Goal: Task Accomplishment & Management: Use online tool/utility

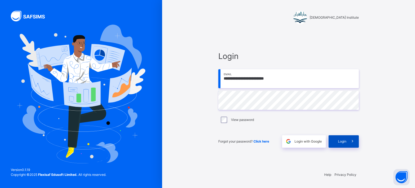
click at [349, 141] on icon at bounding box center [352, 141] width 6 height 6
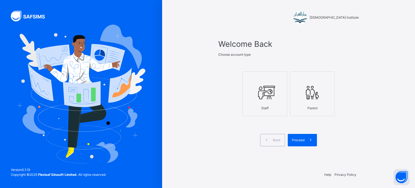
click at [272, 93] on icon at bounding box center [264, 92] width 19 height 20
click at [310, 138] on icon at bounding box center [311, 140] width 6 height 6
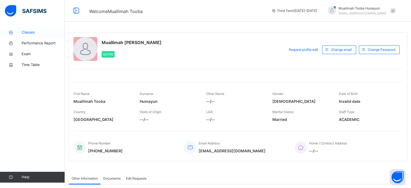
click at [36, 35] on link "Classes" at bounding box center [32, 32] width 65 height 11
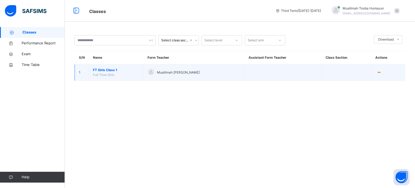
click at [109, 71] on span "FT Girls Class 1" at bounding box center [116, 70] width 46 height 5
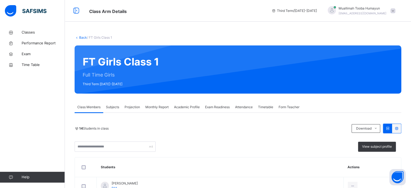
click at [134, 102] on div "Projection" at bounding box center [132, 107] width 21 height 11
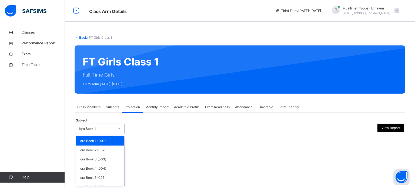
click at [116, 133] on div at bounding box center [119, 129] width 10 height 10
type input "*"
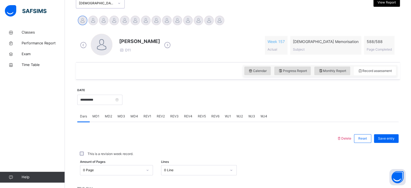
scroll to position [123, 0]
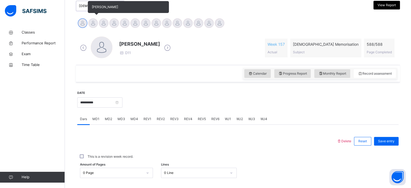
click at [90, 20] on div at bounding box center [92, 22] width 9 height 9
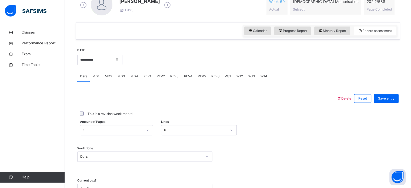
scroll to position [166, 0]
click at [109, 74] on span "MD2" at bounding box center [108, 75] width 7 height 5
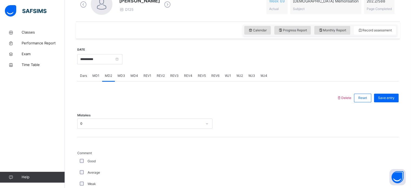
click at [134, 76] on span "MD4" at bounding box center [134, 75] width 8 height 5
click at [124, 118] on div "Select option..." at bounding box center [144, 123] width 135 height 10
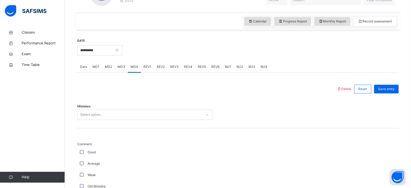
click at [135, 119] on div "Mistakes Select option..." at bounding box center [237, 112] width 321 height 32
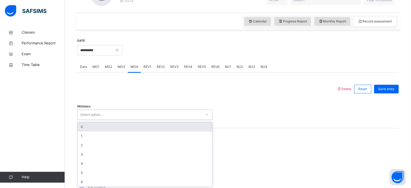
scroll to position [176, 0]
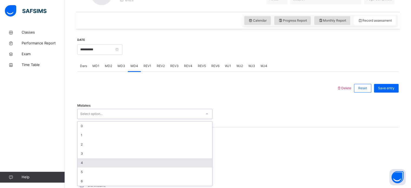
click at [165, 159] on div "4" at bounding box center [144, 162] width 134 height 9
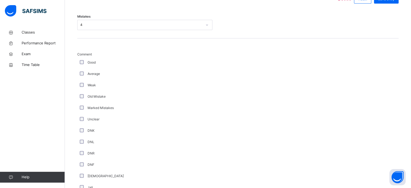
scroll to position [285, 0]
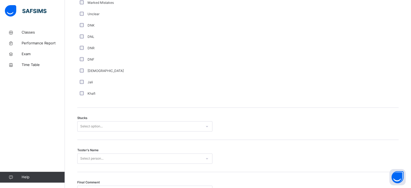
click at [82, 131] on div "Select option..." at bounding box center [144, 126] width 135 height 10
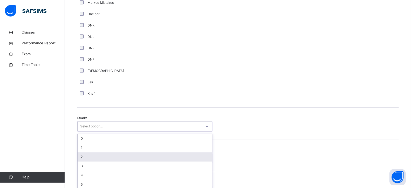
scroll to position [373, 0]
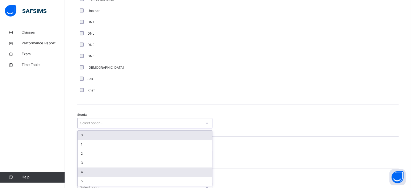
click at [88, 172] on div "4" at bounding box center [144, 171] width 134 height 9
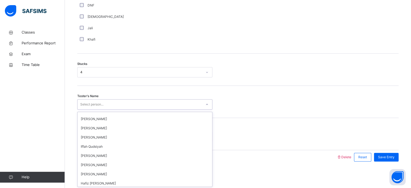
scroll to position [72, 0]
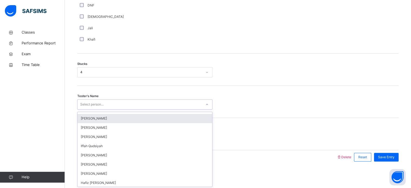
click at [82, 117] on div "[PERSON_NAME]" at bounding box center [144, 118] width 134 height 9
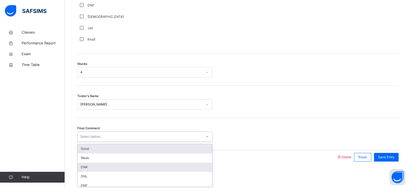
click at [86, 162] on div "DNK" at bounding box center [144, 166] width 134 height 9
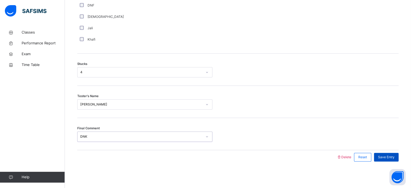
click at [398, 155] on div "Save Entry" at bounding box center [386, 157] width 25 height 9
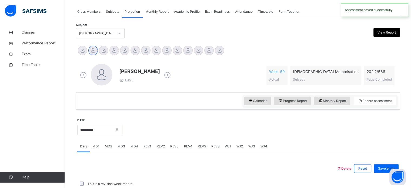
scroll to position [218, 0]
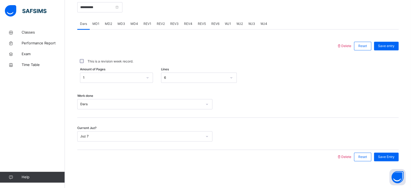
click at [171, 26] on span "REV3" at bounding box center [174, 23] width 8 height 5
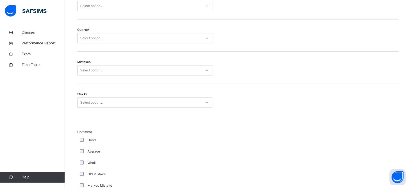
scroll to position [217, 0]
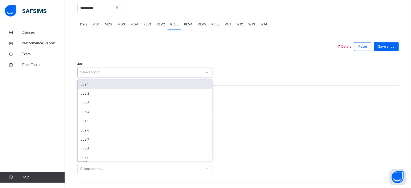
click at [125, 73] on div "Select option..." at bounding box center [139, 72] width 124 height 8
click at [129, 81] on div "Juz 1" at bounding box center [144, 84] width 134 height 9
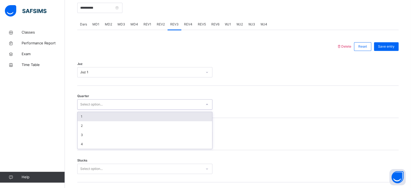
click at [133, 108] on div "Select option..." at bounding box center [144, 104] width 135 height 10
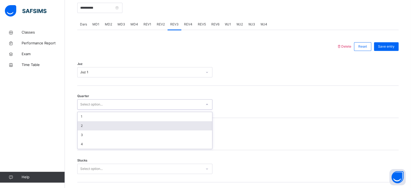
click at [144, 126] on div "2" at bounding box center [144, 125] width 134 height 9
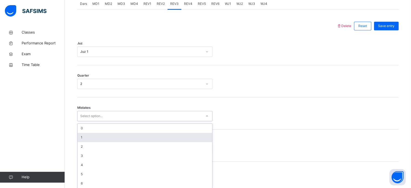
scroll to position [240, 0]
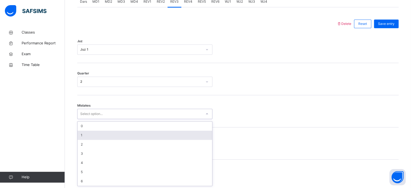
click at [124, 119] on div "option 1 focused, 2 of 7. 7 results available. Use Up and Down to choose option…" at bounding box center [144, 114] width 135 height 10
click at [127, 134] on div "1" at bounding box center [144, 134] width 134 height 9
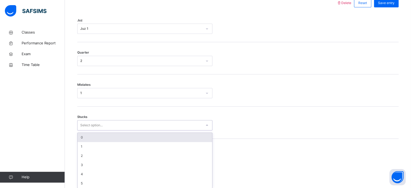
click at [101, 130] on div "option 0 focused, 1 of 6. 6 results available. Use Up and Down to choose option…" at bounding box center [144, 125] width 135 height 10
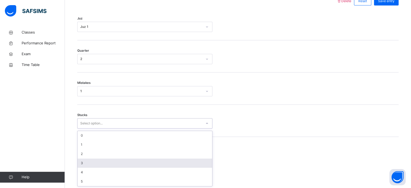
click at [113, 162] on div "3" at bounding box center [144, 162] width 134 height 9
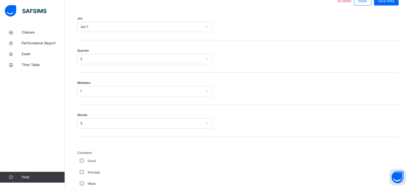
scroll to position [456, 0]
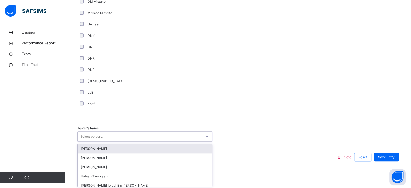
click at [103, 134] on div "Select person..." at bounding box center [91, 136] width 23 height 10
type input "*"
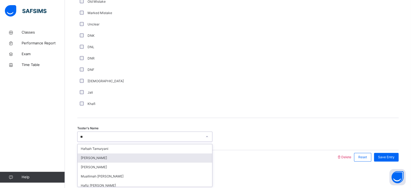
type input "*"
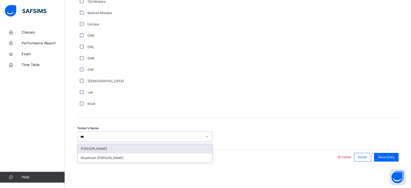
type input "****"
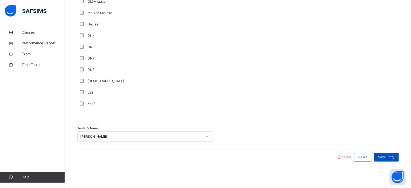
click at [397, 154] on div "Save Entry" at bounding box center [386, 157] width 25 height 9
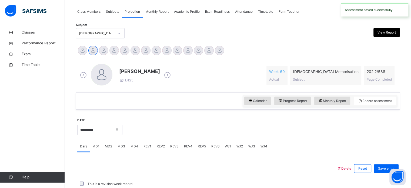
scroll to position [218, 0]
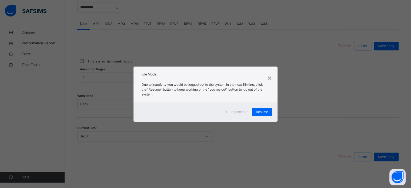
click at [397, 154] on div "× Idle Mode Due to inactivity you would be logged out to the system in the next…" at bounding box center [205, 94] width 411 height 188
click at [260, 113] on span "Resume" at bounding box center [262, 111] width 12 height 5
